Goal: Task Accomplishment & Management: Complete application form

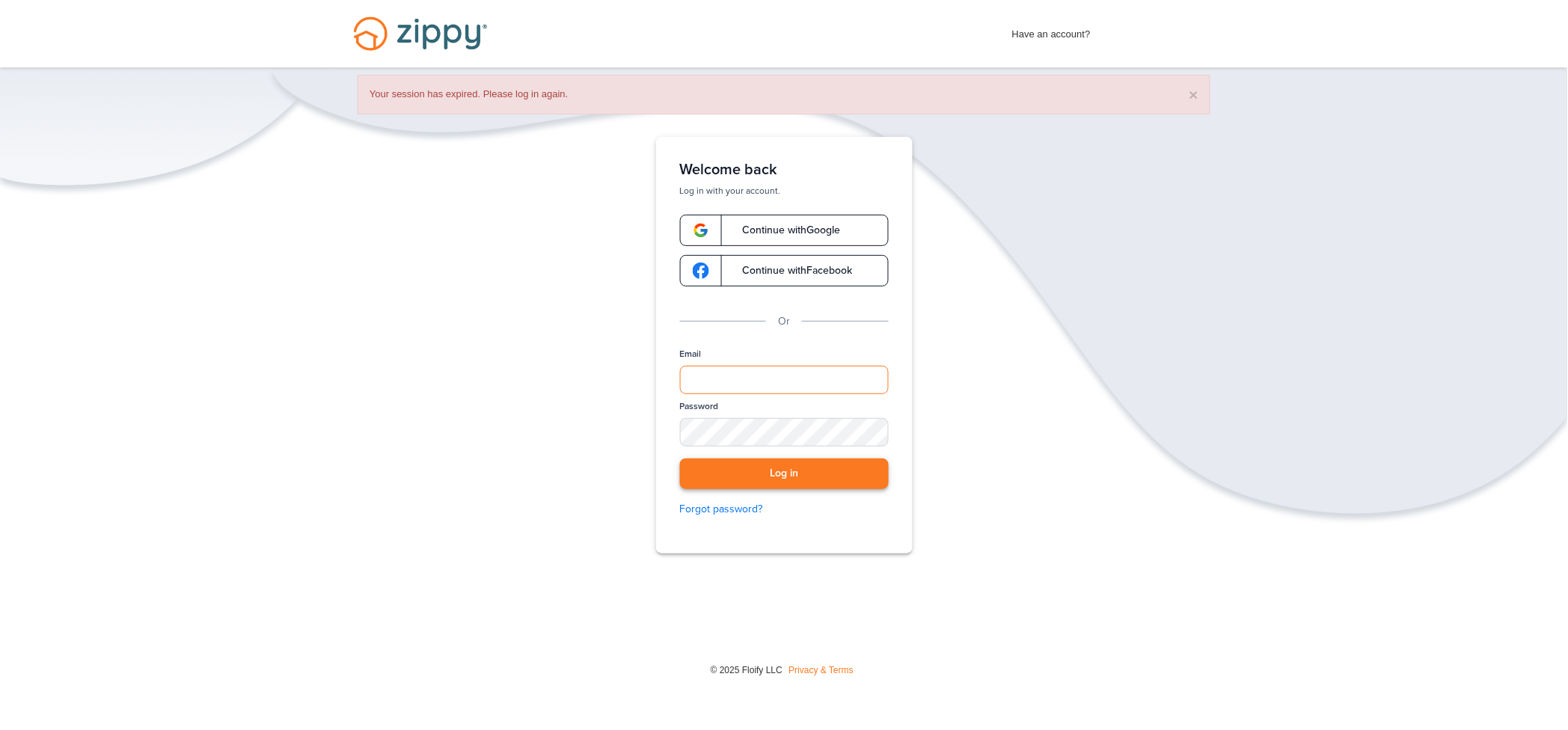
type input "**********"
click at [779, 469] on button "Log in" at bounding box center [784, 474] width 209 height 31
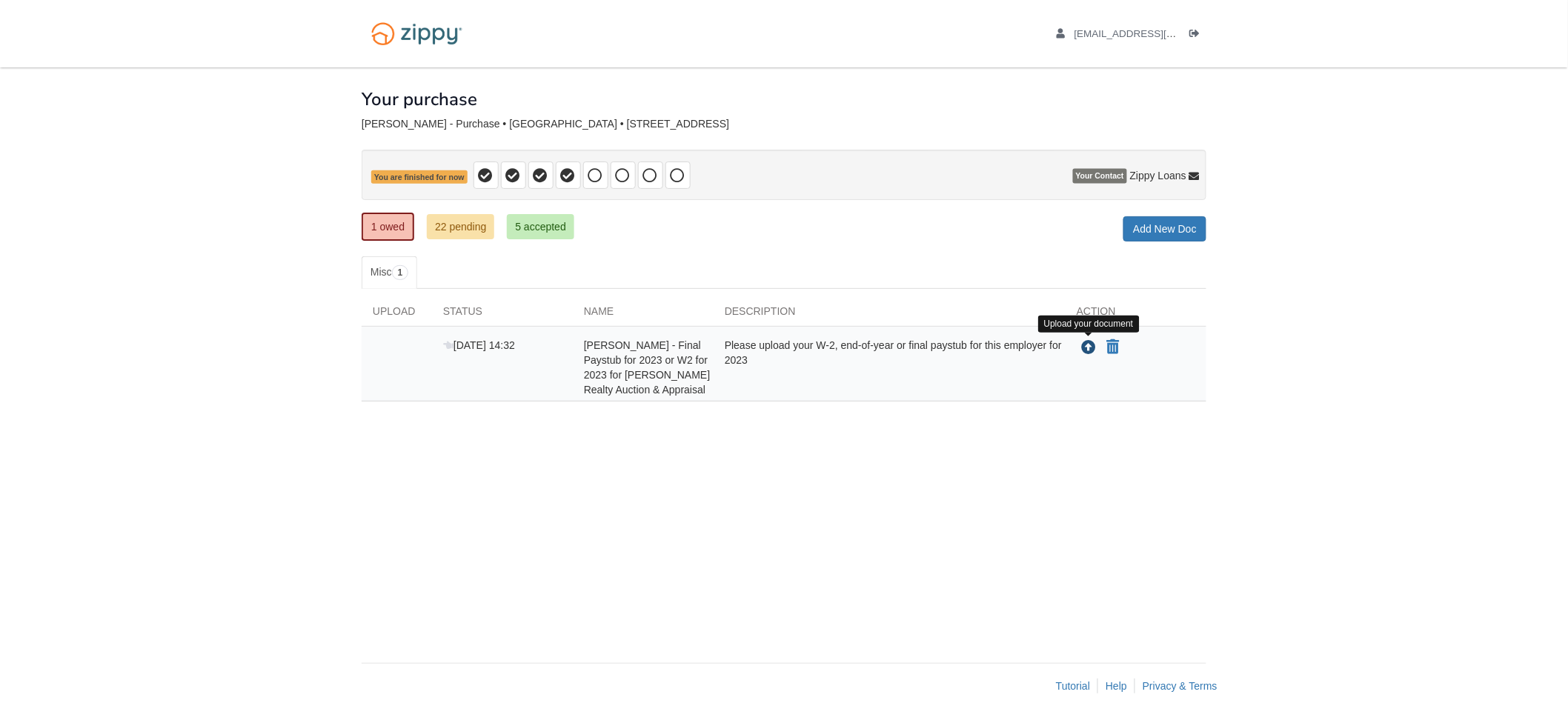
click at [1086, 349] on icon "Upload Tosha Funes - Final Paystub for 2023 or W2 for 2023 for Tarter Realty Au…" at bounding box center [1089, 348] width 15 height 15
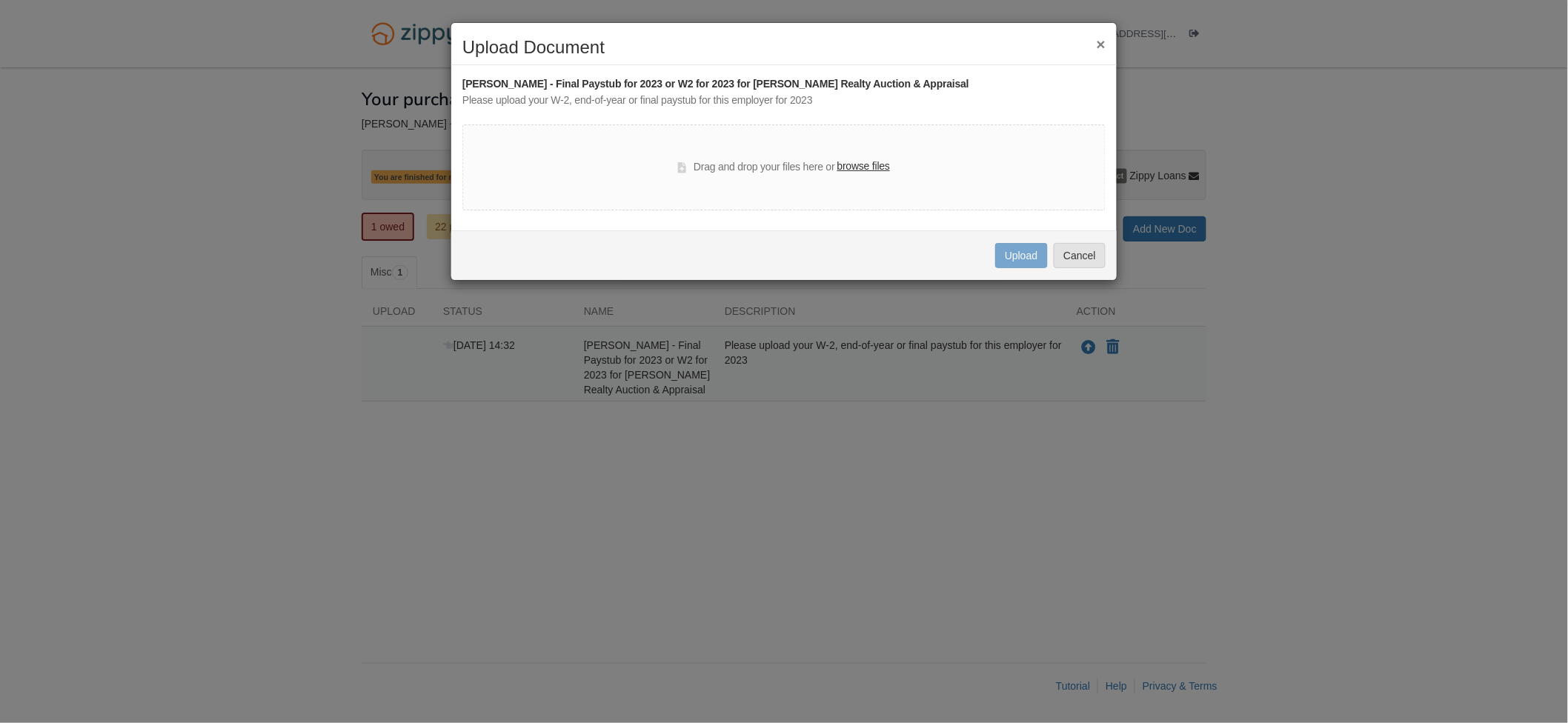
click at [879, 165] on label "browse files" at bounding box center [863, 167] width 53 height 16
click at [0, 0] on input "browse files" at bounding box center [0, 0] width 0 height 0
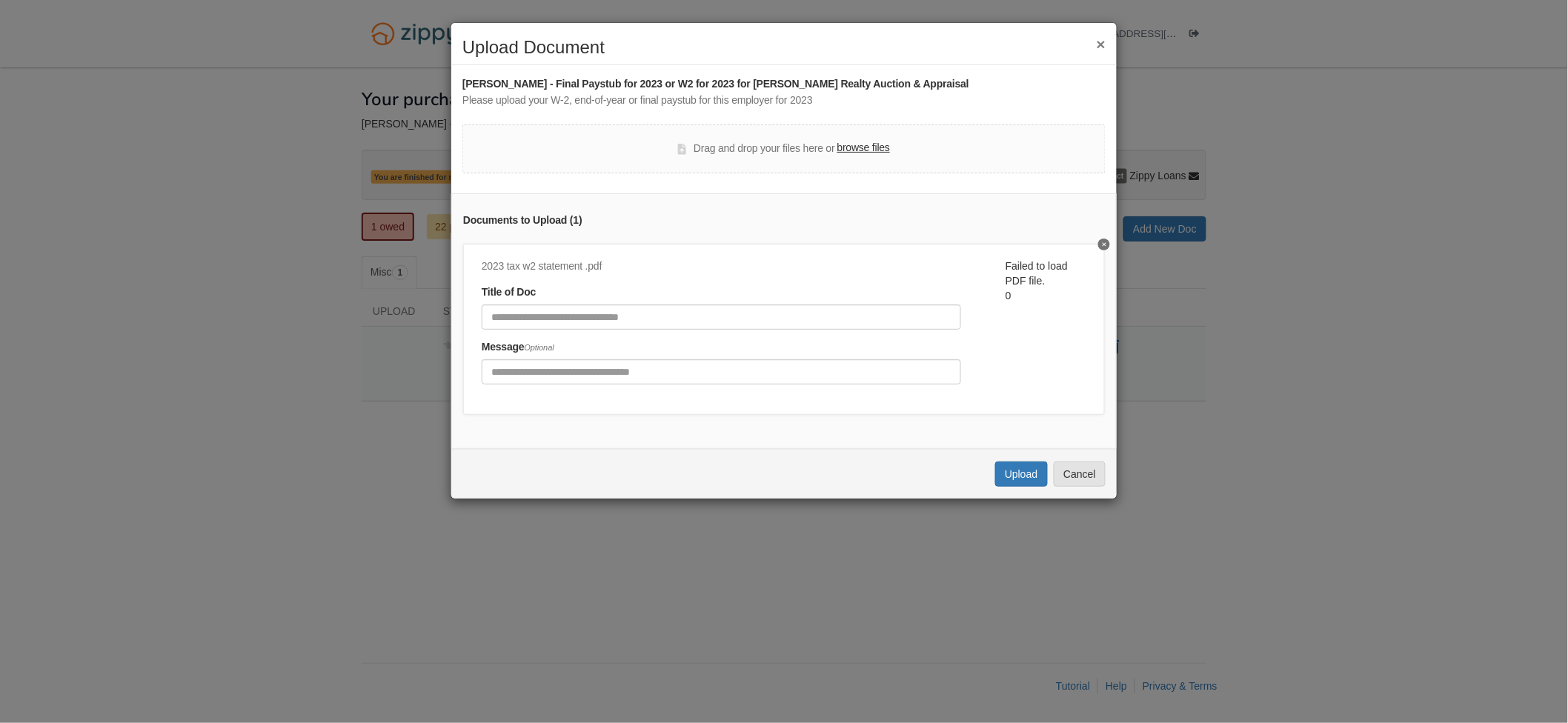
click at [866, 137] on div "Drag and drop your files here or browse files" at bounding box center [784, 148] width 643 height 49
click at [866, 148] on label "browse files" at bounding box center [863, 148] width 53 height 16
click at [0, 0] on input "browse files" at bounding box center [0, 0] width 0 height 0
click at [1102, 242] on icon "Delete undefined" at bounding box center [1104, 244] width 3 height 6
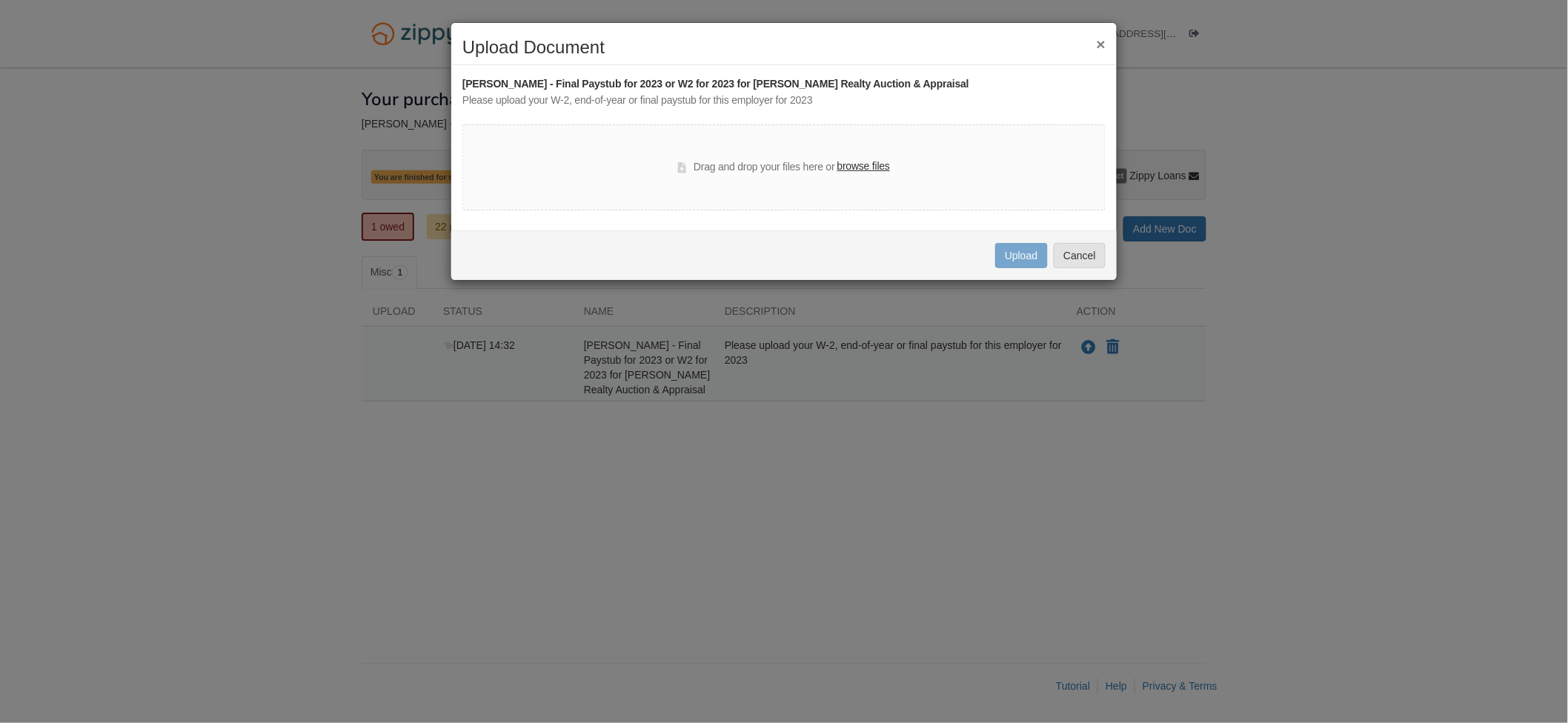
click at [858, 164] on label "browse files" at bounding box center [863, 167] width 53 height 16
click at [0, 0] on input "browse files" at bounding box center [0, 0] width 0 height 0
click at [879, 165] on label "browse files" at bounding box center [863, 167] width 53 height 16
click at [0, 0] on input "browse files" at bounding box center [0, 0] width 0 height 0
click at [862, 167] on label "browse files" at bounding box center [863, 167] width 53 height 16
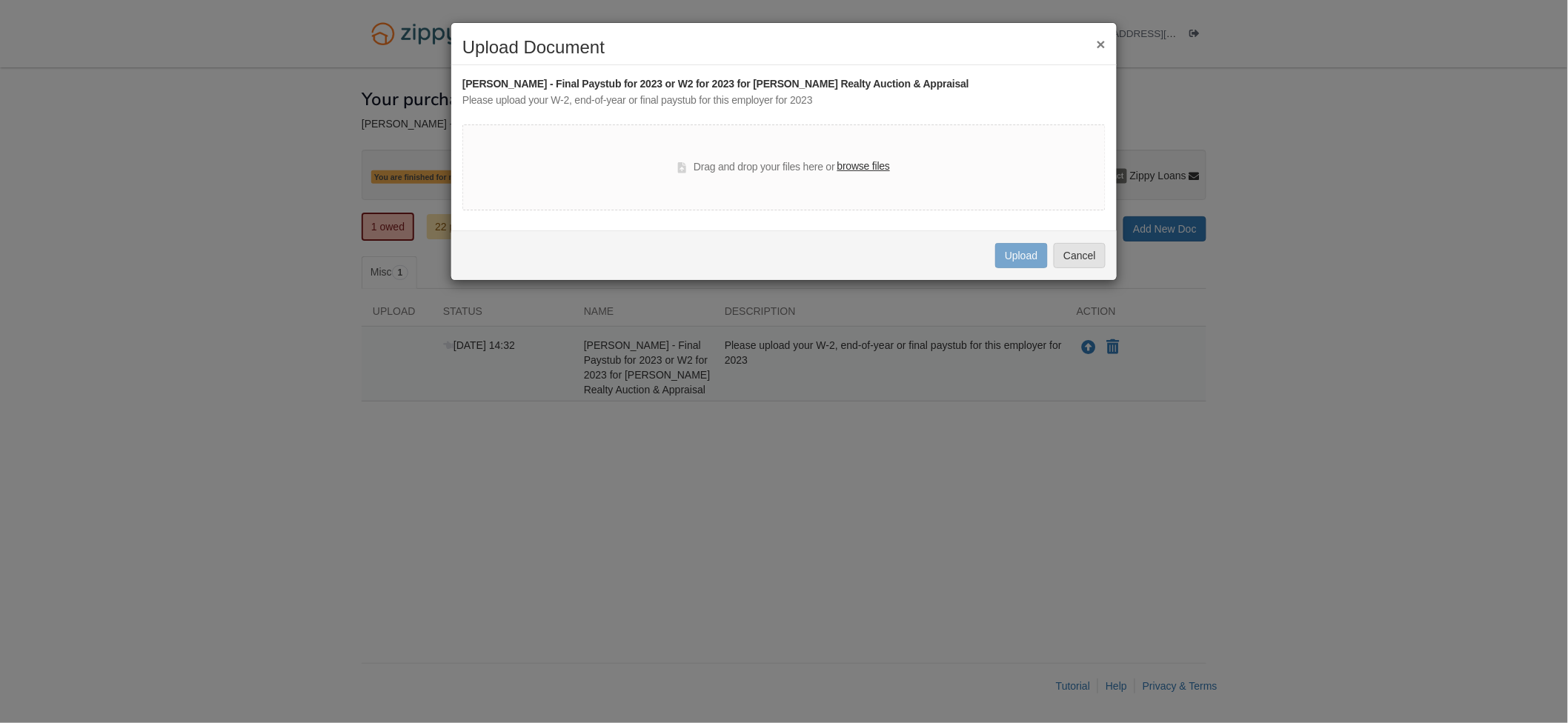
click at [0, 0] on input "browse files" at bounding box center [0, 0] width 0 height 0
click at [1082, 256] on button "Cancel" at bounding box center [1079, 256] width 52 height 26
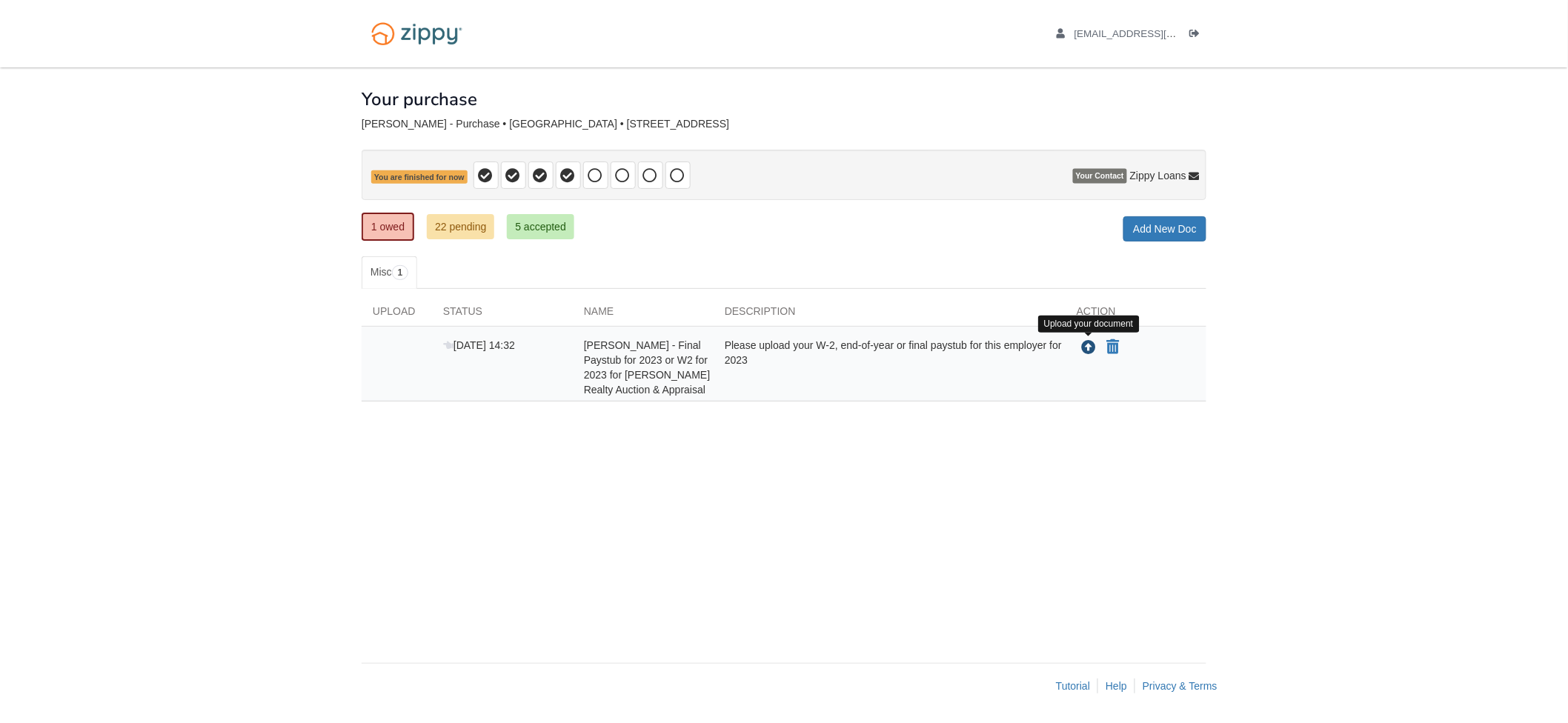
click at [1087, 351] on icon "Upload Tosha Funes - Final Paystub for 2023 or W2 for 2023 for Tarter Realty Au…" at bounding box center [1089, 348] width 15 height 15
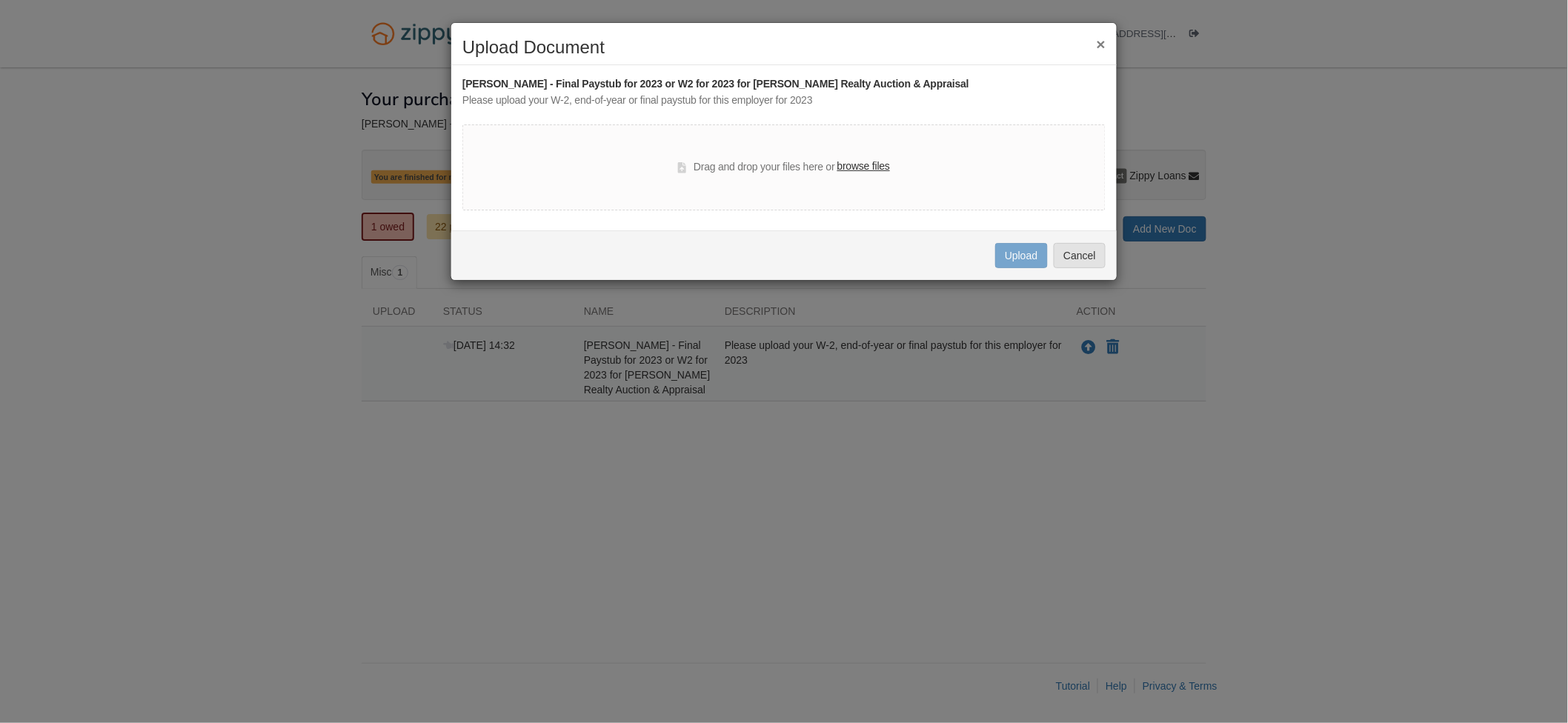
click at [859, 170] on label "browse files" at bounding box center [863, 167] width 53 height 16
click at [0, 0] on input "browse files" at bounding box center [0, 0] width 0 height 0
click at [1091, 249] on button "Cancel" at bounding box center [1079, 256] width 52 height 26
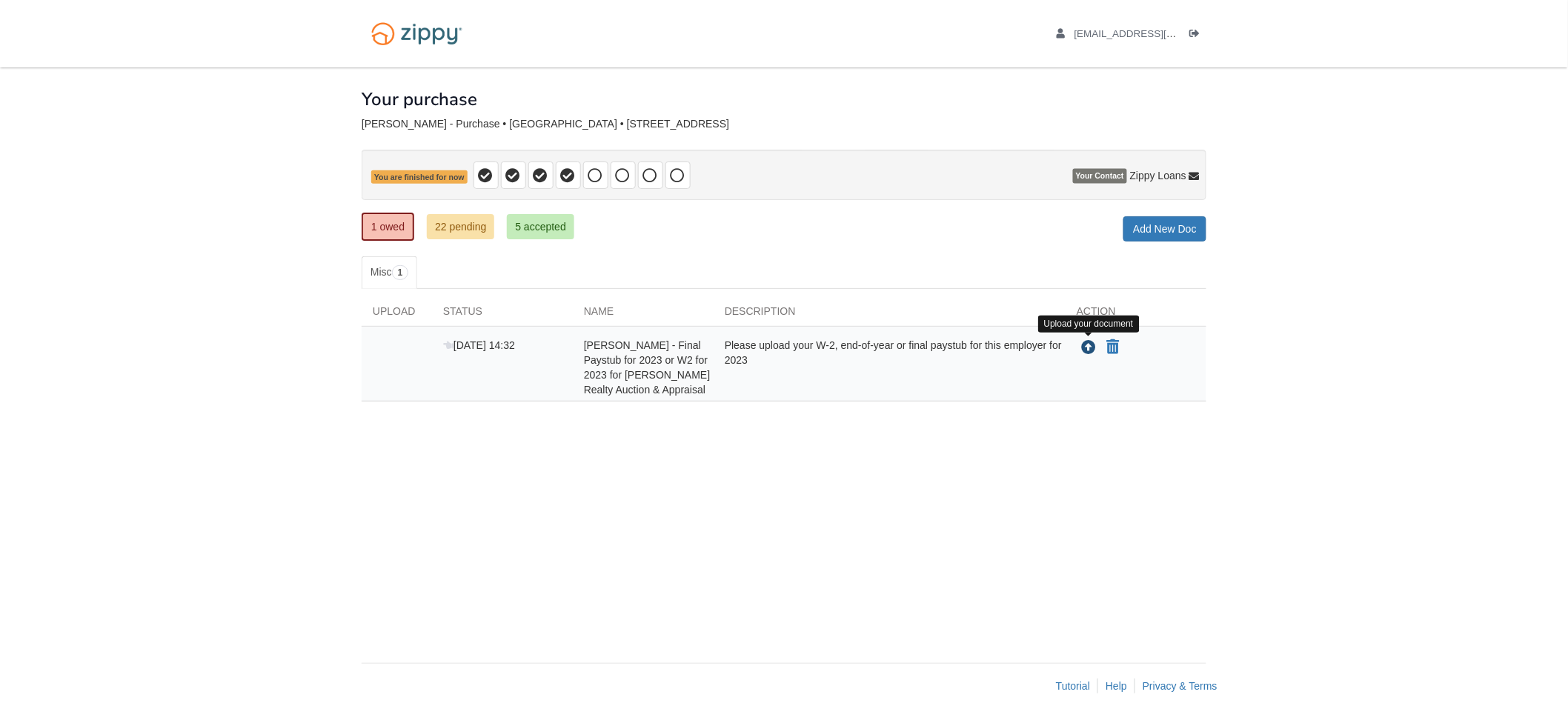
click at [1086, 349] on icon "Upload Tosha Funes - Final Paystub for 2023 or W2 for 2023 for Tarter Realty Au…" at bounding box center [1089, 348] width 15 height 15
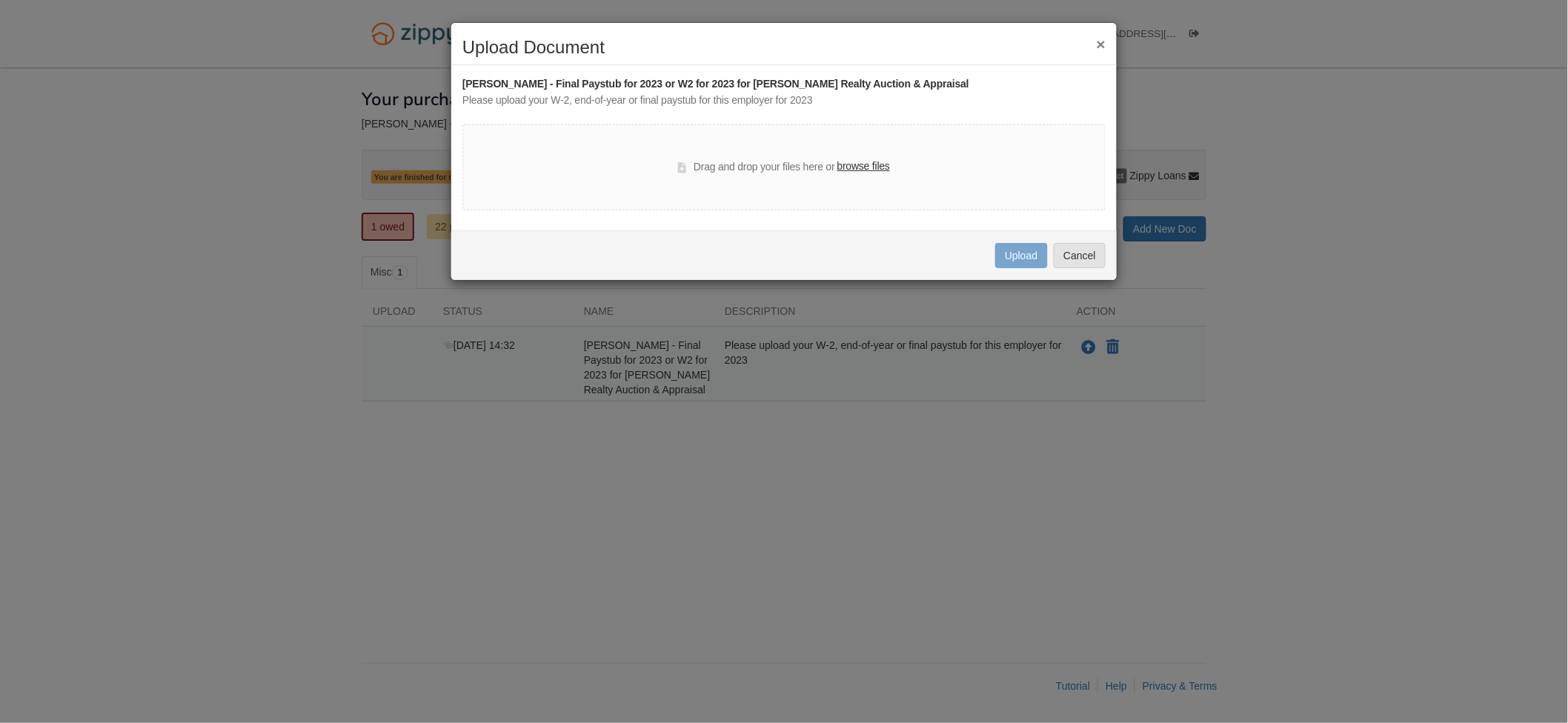
click at [863, 169] on label "browse files" at bounding box center [863, 167] width 53 height 16
click at [0, 0] on input "browse files" at bounding box center [0, 0] width 0 height 0
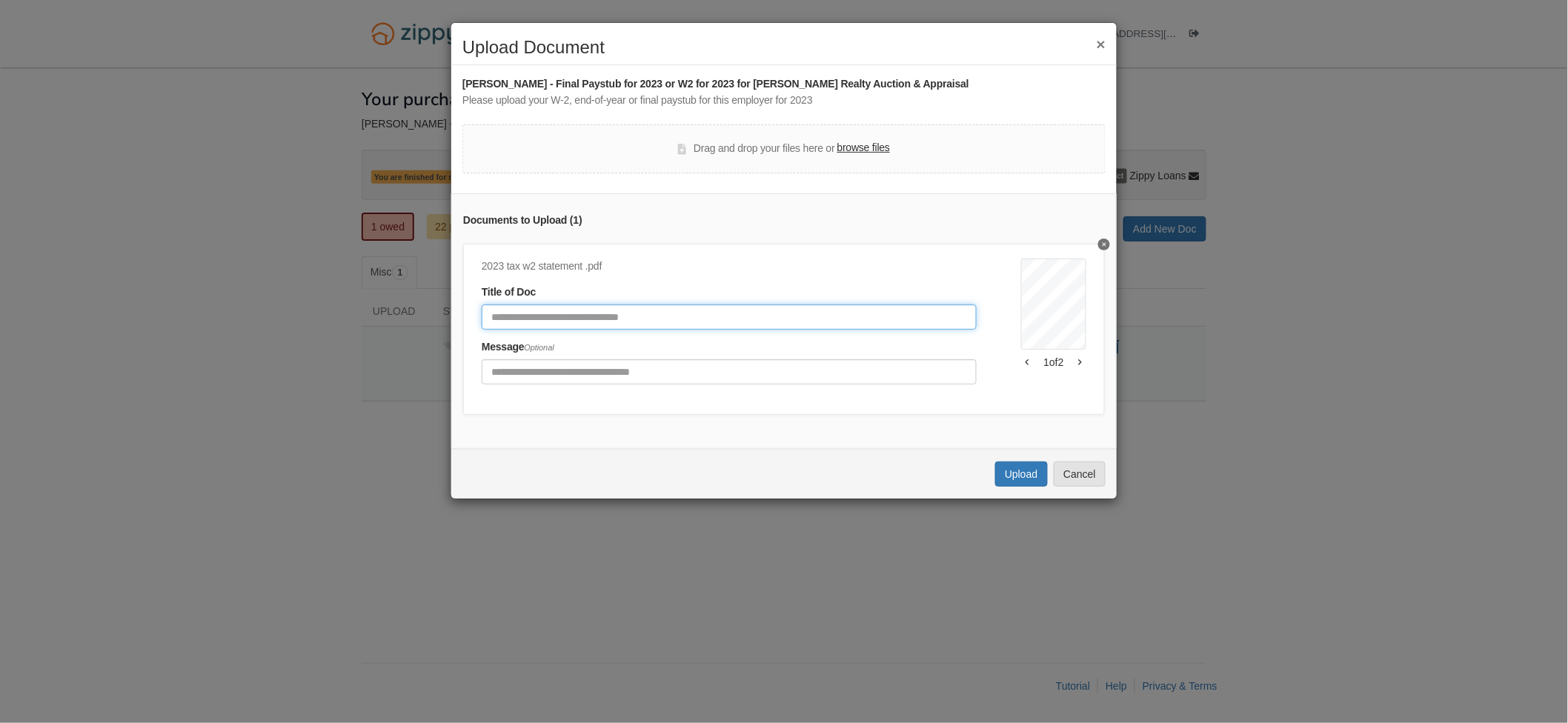
click at [546, 315] on input "Document Title" at bounding box center [729, 317] width 495 height 26
type input "**********"
click at [1023, 486] on button "Upload" at bounding box center [1021, 474] width 52 height 26
